Goal: Task Accomplishment & Management: Complete application form

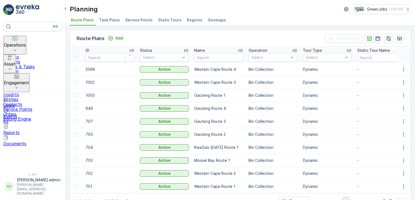
click at [18, 48] on icon at bounding box center [14, 50] width 5 height 5
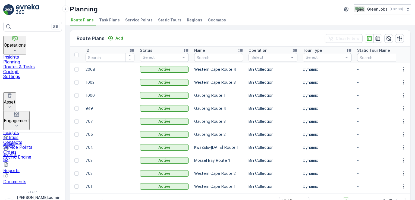
click at [27, 59] on p "Planning" at bounding box center [32, 61] width 59 height 5
click at [134, 20] on span "Service Points" at bounding box center [138, 19] width 27 height 5
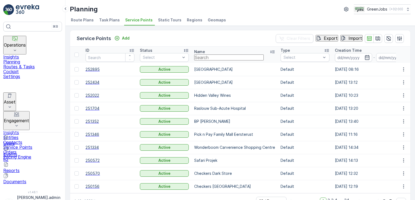
click at [213, 59] on input "text" at bounding box center [228, 58] width 69 height 6
type input "[PERSON_NAME]"
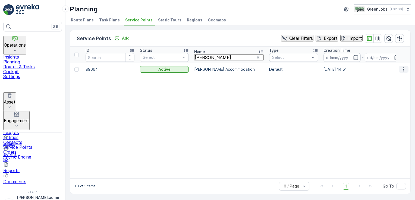
click at [401, 69] on icon "button" at bounding box center [403, 69] width 5 height 5
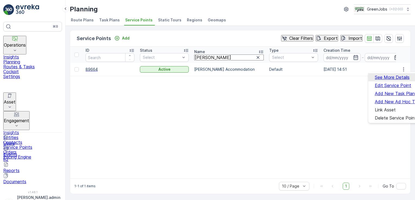
click at [393, 75] on span "See More Details" at bounding box center [391, 77] width 35 height 5
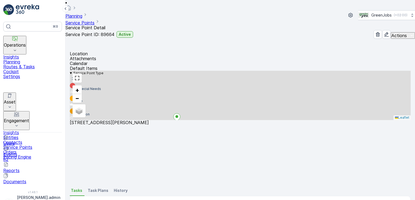
scroll to position [129, 0]
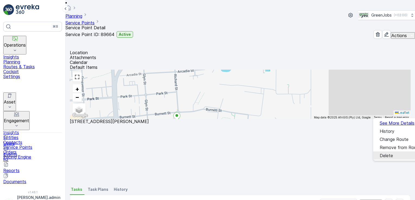
click at [384, 155] on span "Delete" at bounding box center [385, 155] width 13 height 5
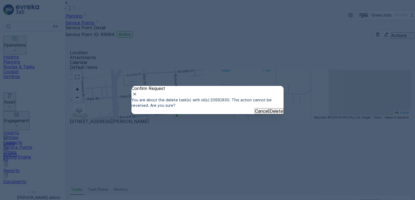
click at [277, 114] on div "Cancel Delete" at bounding box center [207, 111] width 152 height 6
click at [272, 114] on p "Delete" at bounding box center [275, 111] width 13 height 5
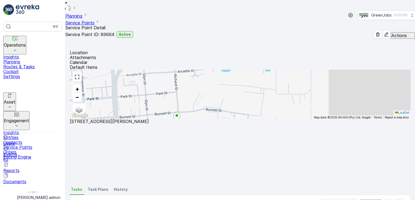
click at [26, 66] on p "Routes & Tasks" at bounding box center [32, 66] width 59 height 5
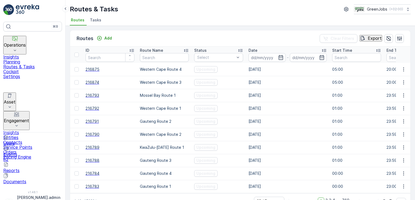
click at [259, 62] on th "Date -" at bounding box center [288, 55] width 84 height 16
click at [257, 58] on input at bounding box center [266, 57] width 37 height 9
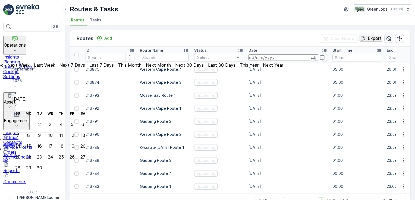
type input "[DATE]"
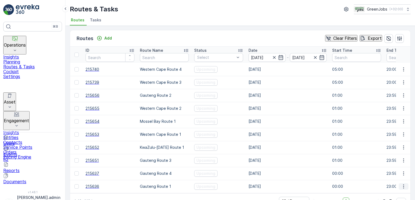
click at [403, 186] on icon "button" at bounding box center [403, 187] width 1 height 4
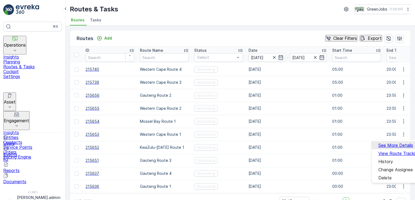
click at [398, 145] on span "See More Details" at bounding box center [395, 145] width 35 height 5
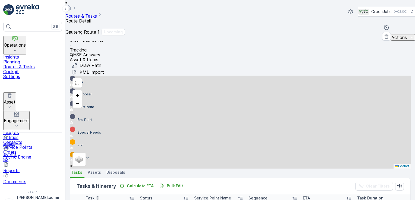
scroll to position [117, 0]
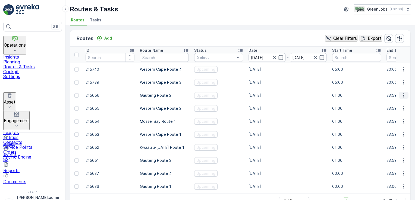
click at [401, 94] on icon "button" at bounding box center [403, 95] width 5 height 5
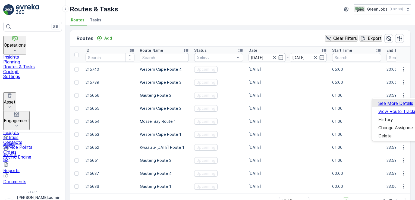
click at [396, 103] on span "See More Details" at bounding box center [395, 103] width 35 height 5
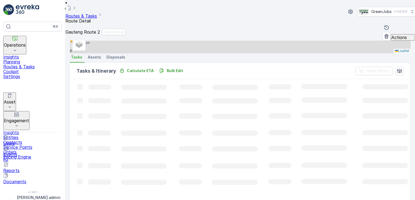
scroll to position [190, 0]
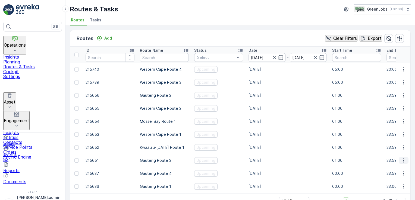
click at [403, 159] on icon "button" at bounding box center [403, 161] width 1 height 4
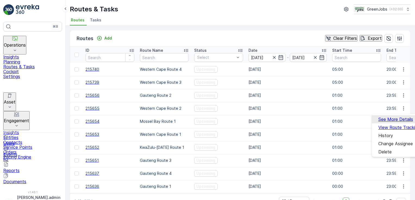
click at [401, 119] on span "See More Details" at bounding box center [395, 119] width 35 height 5
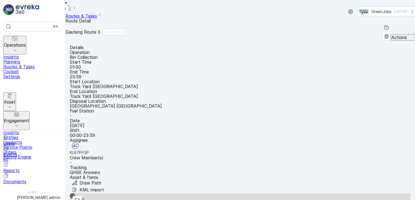
scroll to position [138, 0]
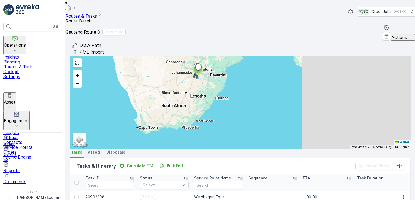
click at [23, 59] on p "Planning" at bounding box center [32, 61] width 59 height 5
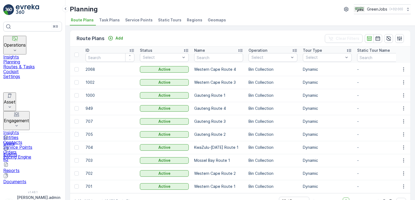
click at [140, 19] on span "Service Points" at bounding box center [138, 19] width 27 height 5
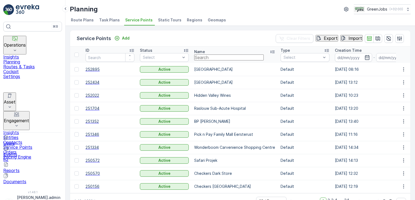
click at [220, 61] on input "text" at bounding box center [228, 58] width 69 height 6
type input "INTROLAB"
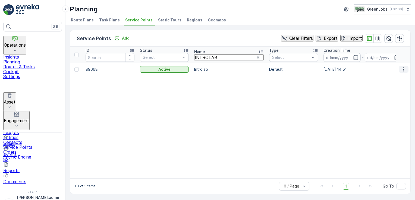
click at [402, 68] on icon "button" at bounding box center [403, 69] width 5 height 5
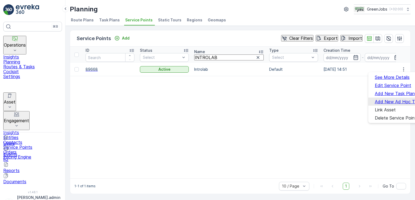
click at [387, 99] on span "Add New Ad Hoc Task" at bounding box center [397, 101] width 47 height 5
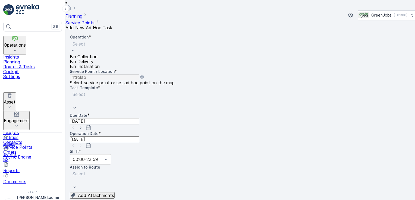
click at [100, 54] on div "Bin Collection" at bounding box center [85, 56] width 30 height 5
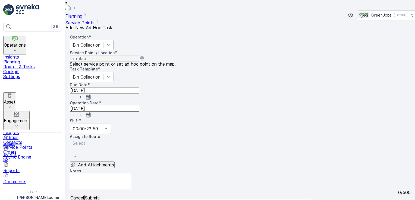
click at [139, 88] on input "[DATE]" at bounding box center [104, 91] width 69 height 6
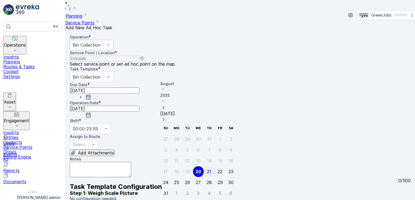
click at [207, 169] on div "21" at bounding box center [209, 171] width 4 height 5
type input "[DATE]"
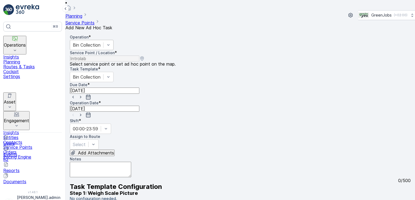
click at [84, 106] on input "[DATE]" at bounding box center [104, 109] width 69 height 6
click at [125, 191] on div "21" at bounding box center [127, 193] width 4 height 5
type input "[DATE]"
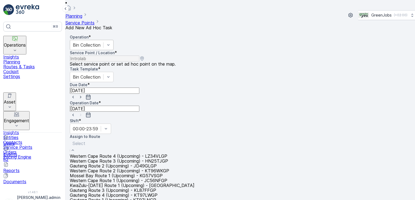
scroll to position [67, 0]
click at [95, 188] on span "Gauteng Route 3 (Upcoming) - KL87FFGP" at bounding box center [113, 190] width 86 height 5
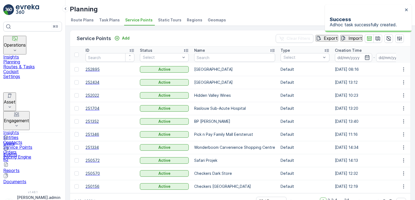
click at [34, 65] on p "Routes & Tasks" at bounding box center [32, 66] width 59 height 5
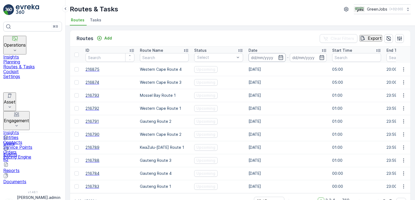
click at [262, 56] on input at bounding box center [266, 57] width 37 height 9
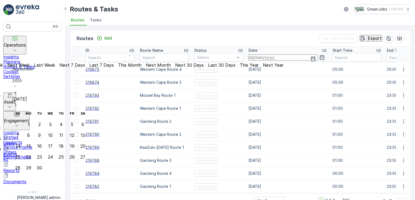
type input "[DATE]"
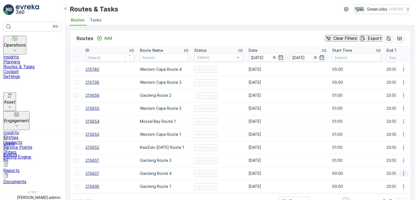
click at [401, 172] on icon "button" at bounding box center [403, 173] width 5 height 5
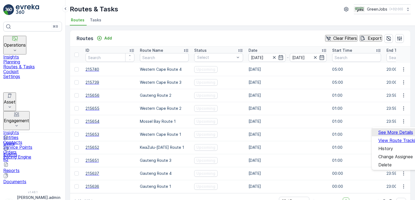
click at [394, 130] on div "See More Details" at bounding box center [395, 132] width 35 height 5
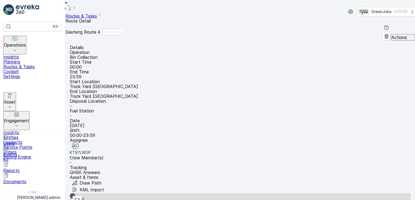
drag, startPoint x: 413, startPoint y: 57, endPoint x: 414, endPoint y: 141, distance: 83.6
click at [414, 142] on html "⌘B Operations Insights Planning Routes & Tasks Cockpit Settings Asset Assets En…" at bounding box center [207, 100] width 415 height 200
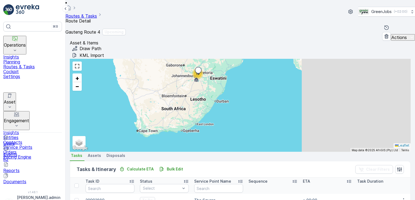
scroll to position [151, 0]
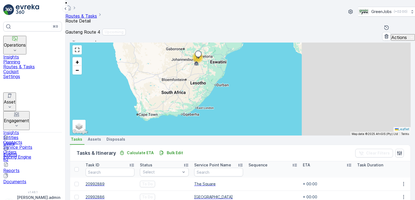
click at [33, 66] on p "Routes & Tasks" at bounding box center [32, 66] width 59 height 5
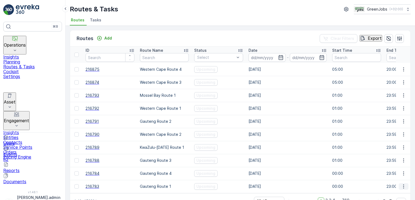
click at [401, 185] on icon "button" at bounding box center [403, 186] width 5 height 5
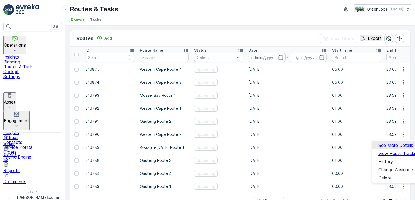
click at [397, 144] on span "See More Details" at bounding box center [395, 145] width 35 height 5
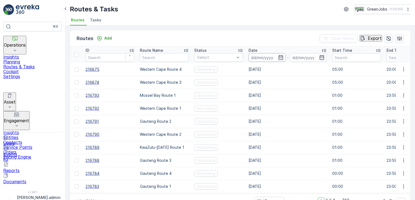
click at [265, 57] on input at bounding box center [266, 57] width 37 height 9
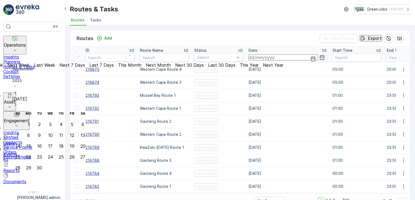
type input "[DATE]"
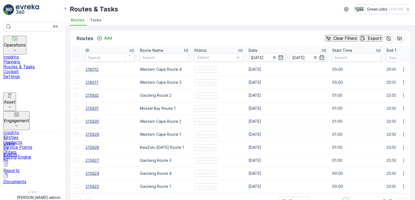
scroll to position [15, 0]
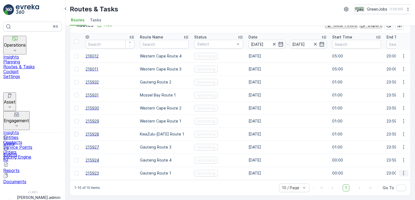
click at [403, 171] on icon "button" at bounding box center [403, 173] width 1 height 4
click at [395, 131] on span "See More Details" at bounding box center [395, 130] width 35 height 5
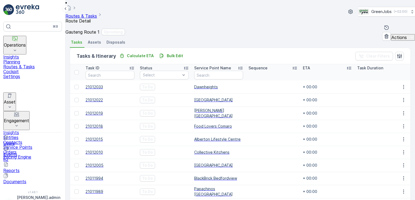
scroll to position [190, 0]
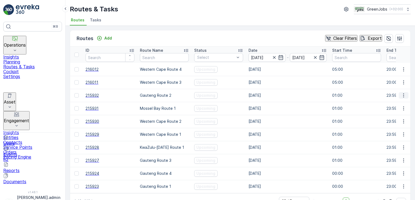
click at [401, 94] on icon "button" at bounding box center [403, 95] width 5 height 5
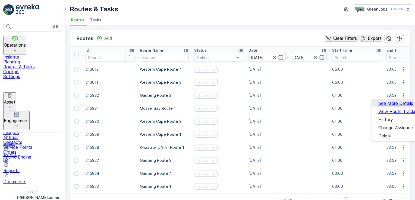
click at [395, 104] on span "See More Details" at bounding box center [395, 103] width 35 height 5
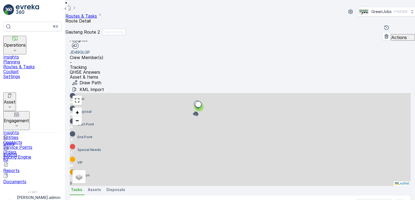
scroll to position [138, 0]
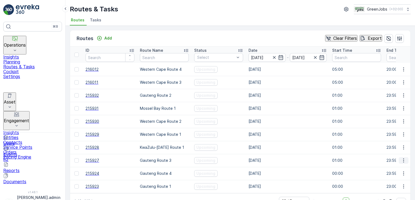
click at [402, 161] on icon "button" at bounding box center [403, 160] width 5 height 5
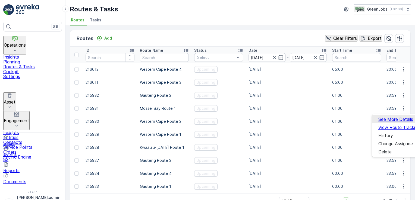
click at [398, 119] on span "See More Details" at bounding box center [395, 119] width 35 height 5
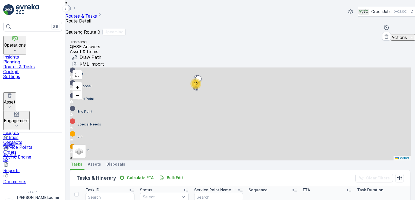
scroll to position [151, 0]
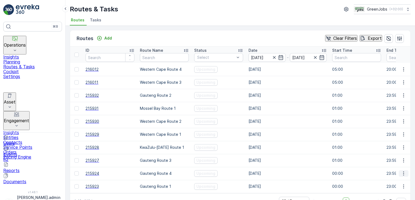
click at [403, 175] on icon "button" at bounding box center [403, 173] width 5 height 5
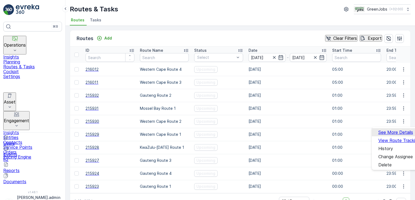
click at [395, 132] on span "See More Details" at bounding box center [395, 132] width 35 height 5
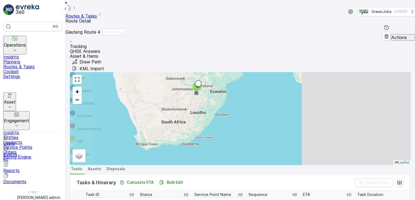
scroll to position [122, 0]
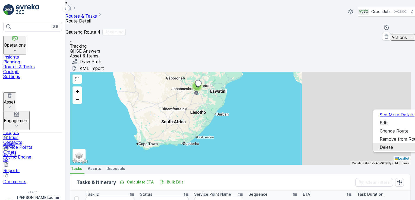
click at [389, 148] on div "Delete" at bounding box center [385, 147] width 13 height 5
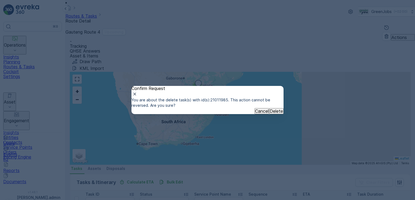
click at [273, 114] on p "Delete" at bounding box center [275, 111] width 13 height 5
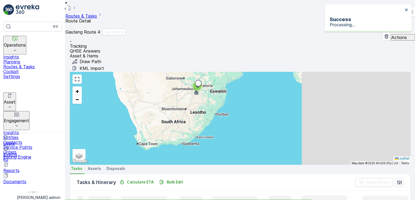
scroll to position [112, 0]
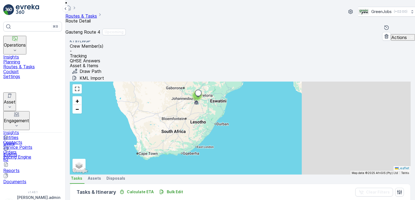
click at [24, 59] on p "Planning" at bounding box center [32, 61] width 59 height 5
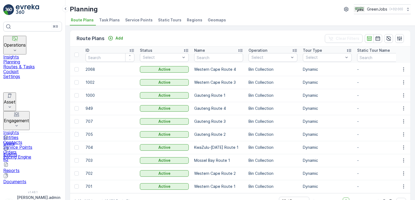
click at [135, 18] on span "Service Points" at bounding box center [138, 19] width 27 height 5
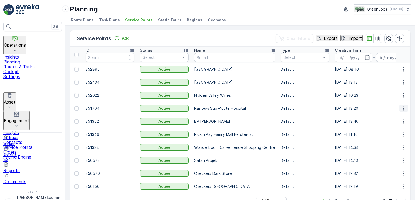
click at [403, 109] on icon "button" at bounding box center [403, 108] width 5 height 5
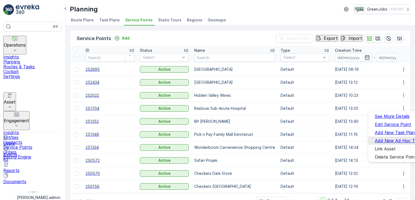
click at [394, 138] on span "Add New Ad Hoc Task" at bounding box center [397, 140] width 47 height 5
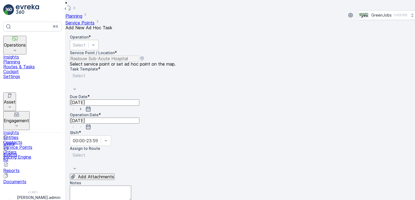
click at [85, 42] on div at bounding box center [79, 45] width 13 height 6
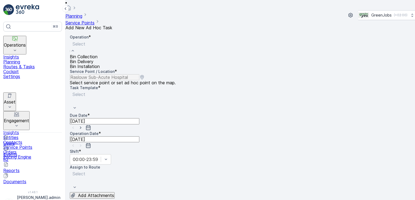
click at [93, 54] on span "Bin Collection" at bounding box center [84, 56] width 28 height 5
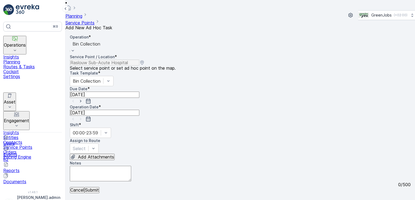
click at [139, 92] on input "[DATE]" at bounding box center [104, 95] width 69 height 6
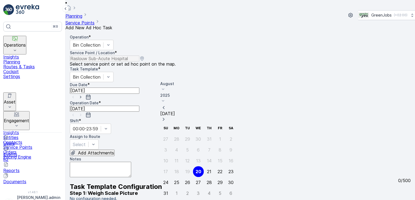
click at [207, 169] on div "21" at bounding box center [209, 171] width 4 height 5
type input "[DATE]"
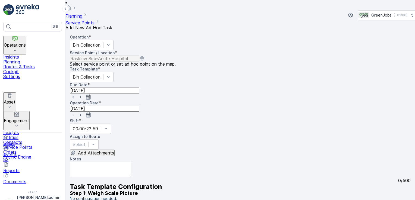
click at [81, 106] on input "[DATE]" at bounding box center [104, 109] width 69 height 6
click at [125, 191] on div "21" at bounding box center [127, 193] width 4 height 5
type input "[DATE]"
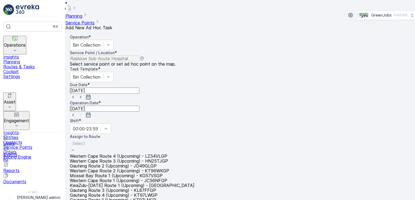
scroll to position [67, 0]
click at [83, 188] on span "Gauteng Route 3 (Upcoming) - KL87FFGP" at bounding box center [113, 190] width 86 height 5
